Goal: Task Accomplishment & Management: Complete application form

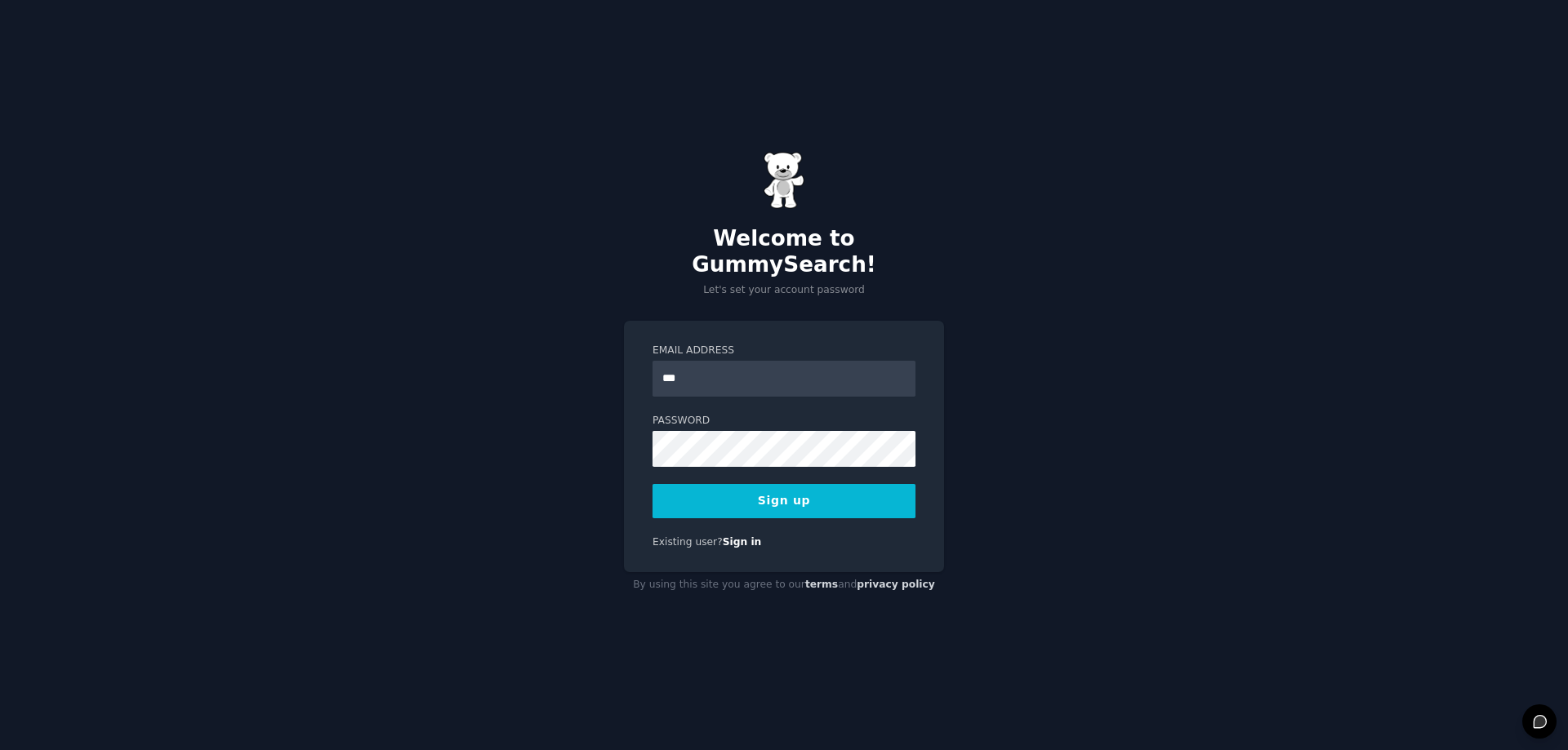
type input "**********"
click at [564, 414] on div "**********" at bounding box center [784, 375] width 1568 height 750
click at [431, 447] on div "**********" at bounding box center [784, 375] width 1568 height 750
click at [762, 488] on button "Sign up" at bounding box center [784, 501] width 263 height 35
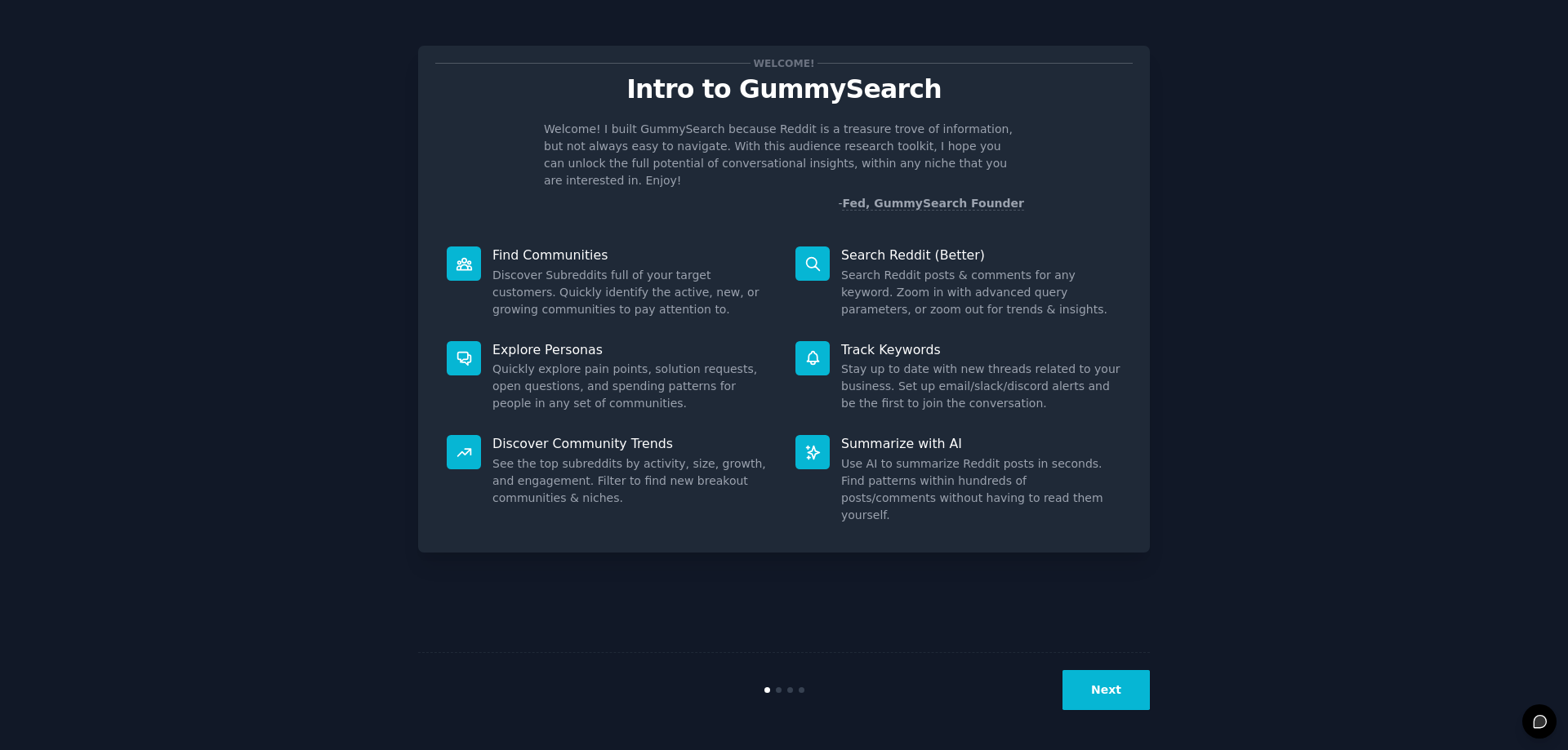
click at [1107, 679] on button "Next" at bounding box center [1106, 690] width 87 height 40
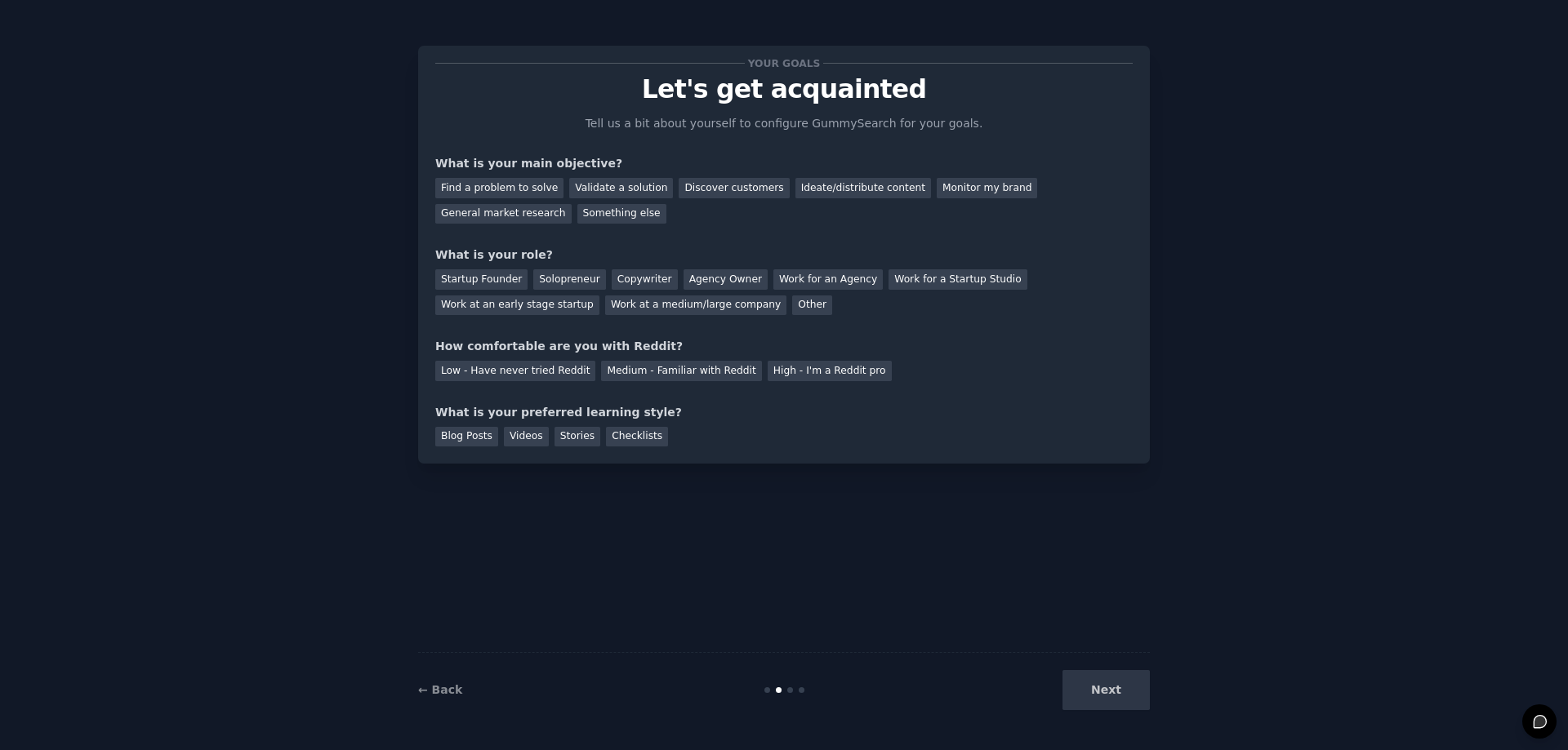
click at [1114, 692] on div "Next" at bounding box center [1028, 690] width 244 height 40
click at [512, 191] on div "Find a problem to solve" at bounding box center [499, 188] width 128 height 20
click at [577, 181] on div "Validate a solution" at bounding box center [621, 188] width 103 height 20
click at [472, 183] on div "Find a problem to solve" at bounding box center [499, 188] width 128 height 20
click at [571, 279] on div "Solopreneur" at bounding box center [569, 279] width 72 height 20
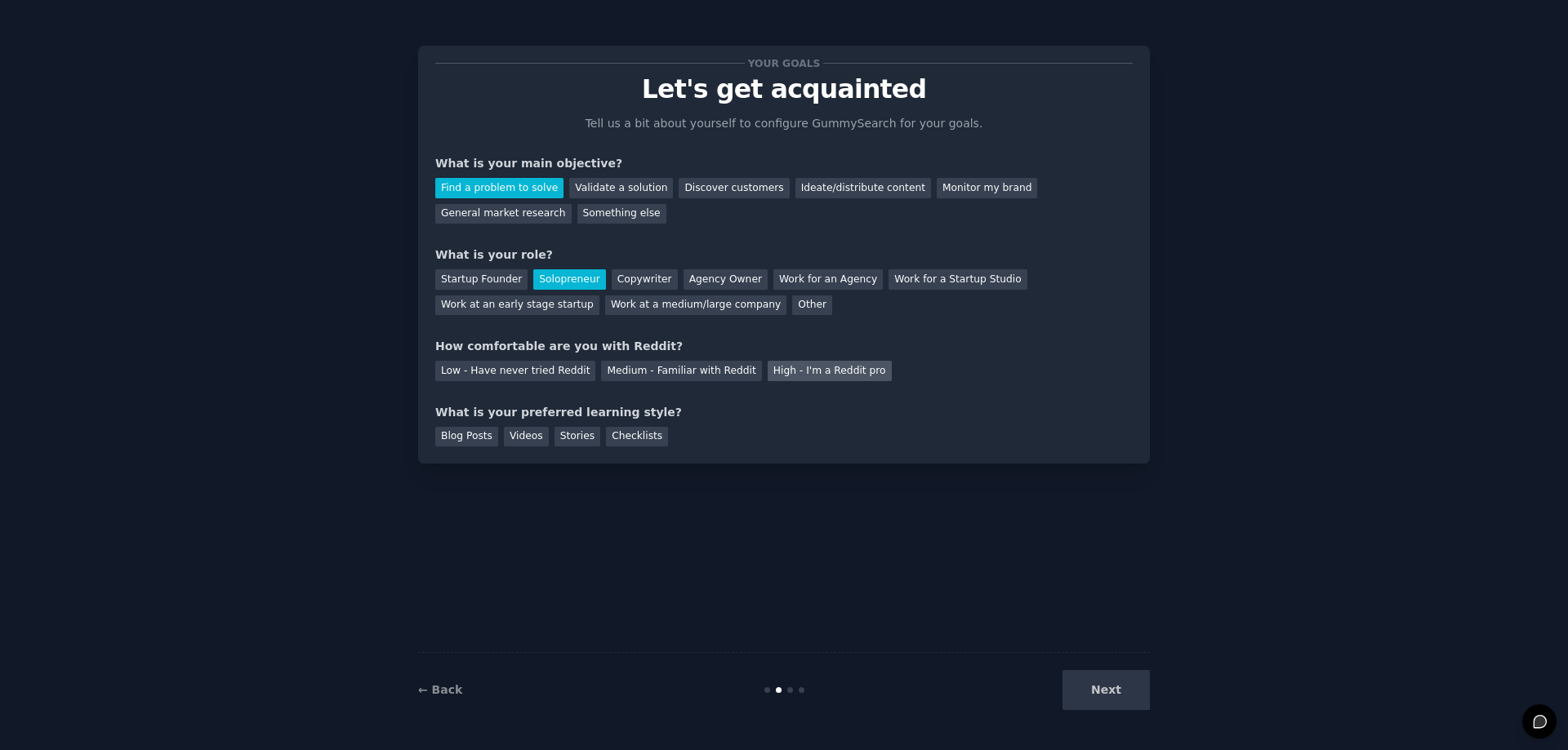
click at [768, 380] on div "High - I'm a Reddit pro" at bounding box center [830, 371] width 124 height 20
click at [699, 372] on div "Medium - Familiar with Reddit" at bounding box center [681, 371] width 160 height 20
click at [518, 438] on div "Videos" at bounding box center [526, 437] width 45 height 20
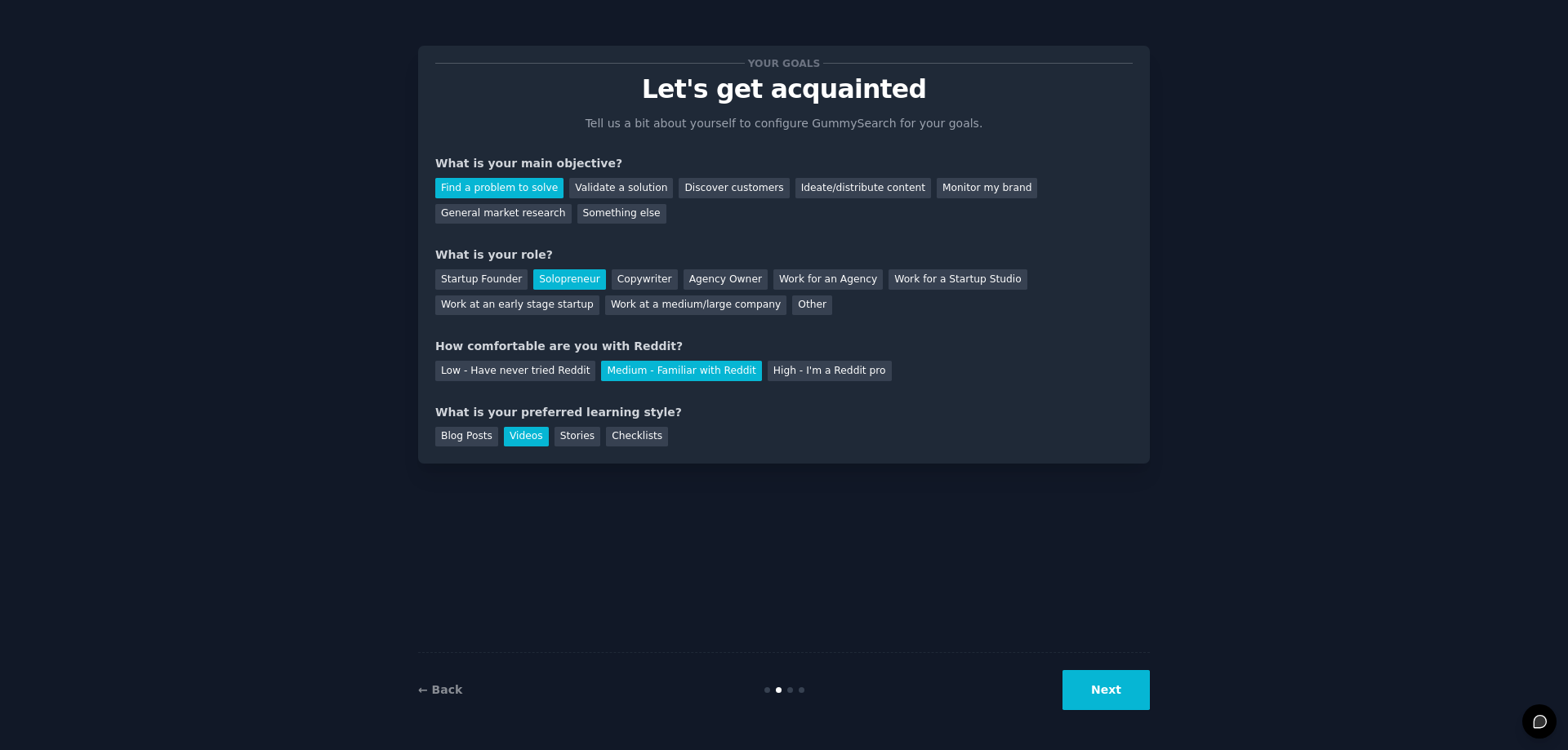
click at [1130, 699] on button "Next" at bounding box center [1106, 690] width 87 height 40
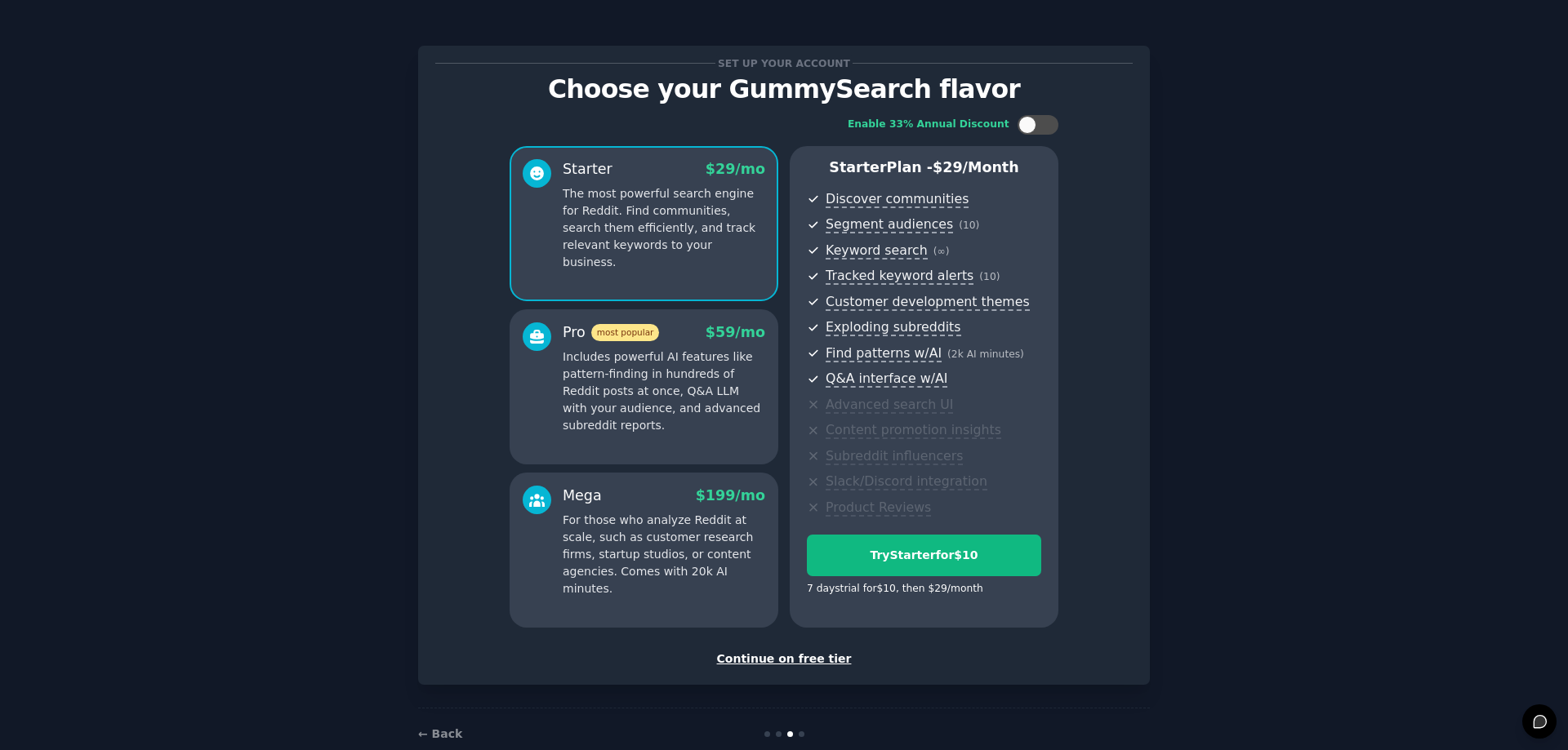
click at [796, 659] on div "Continue on free tier" at bounding box center [784, 659] width 698 height 17
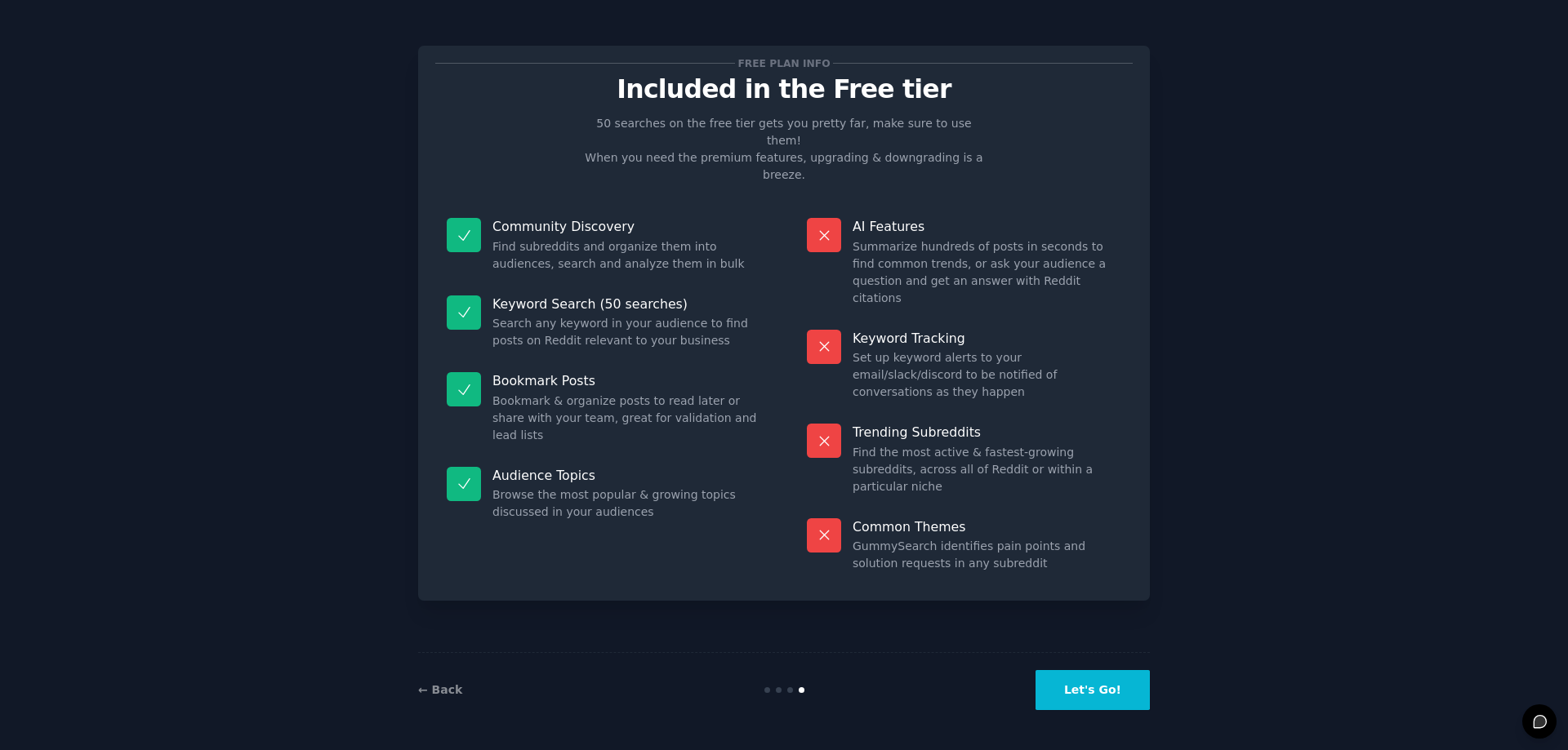
click at [1110, 683] on button "Let's Go!" at bounding box center [1092, 690] width 114 height 40
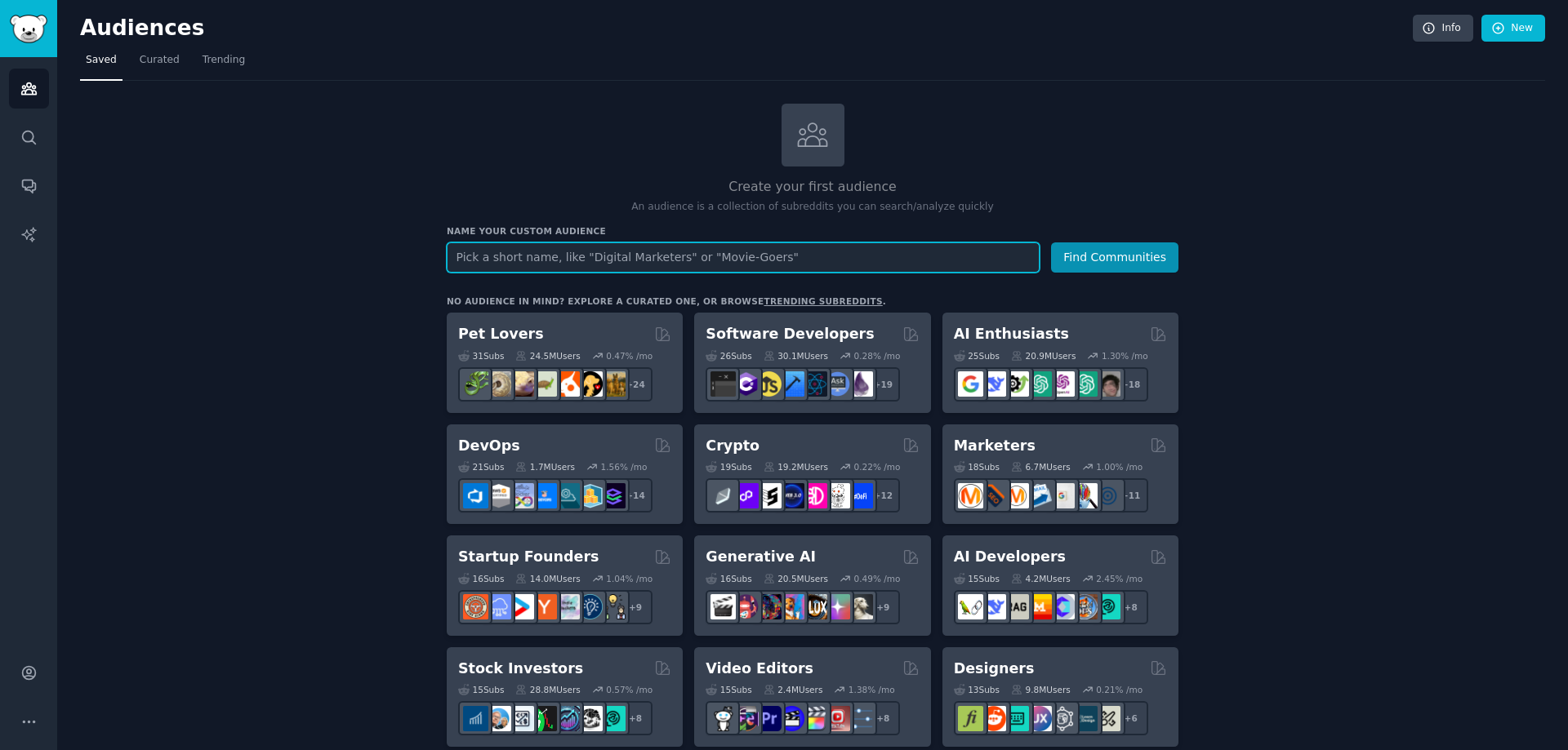
click at [816, 259] on input "text" at bounding box center [743, 257] width 593 height 30
type input "f"
